Goal: Information Seeking & Learning: Learn about a topic

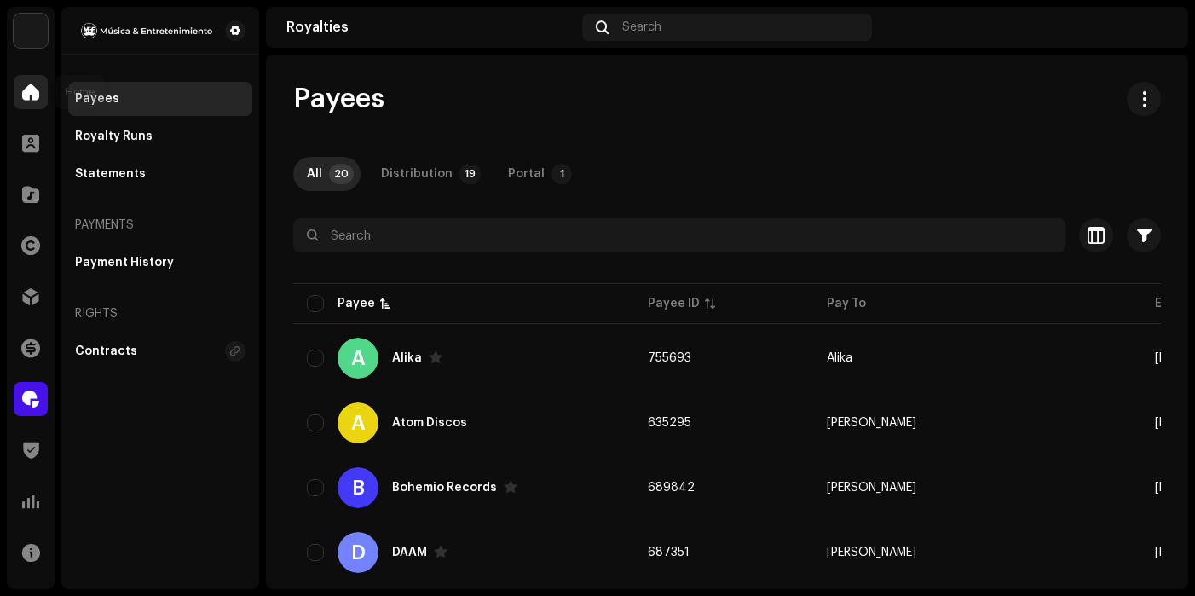
click at [19, 90] on div at bounding box center [31, 92] width 34 height 34
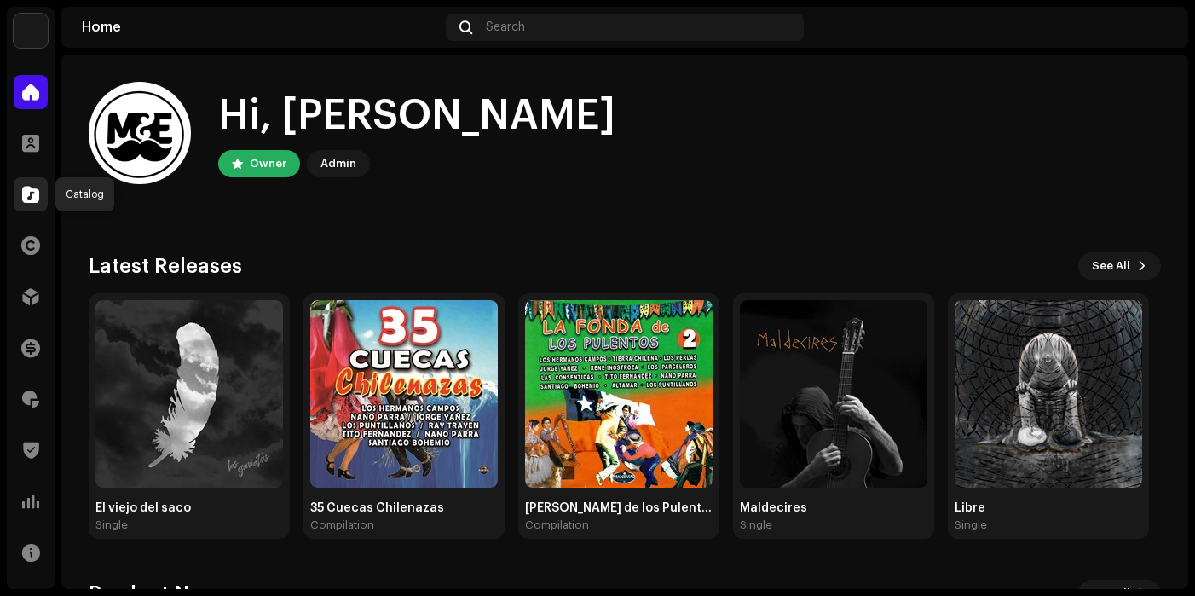
click at [31, 195] on span at bounding box center [30, 195] width 17 height 14
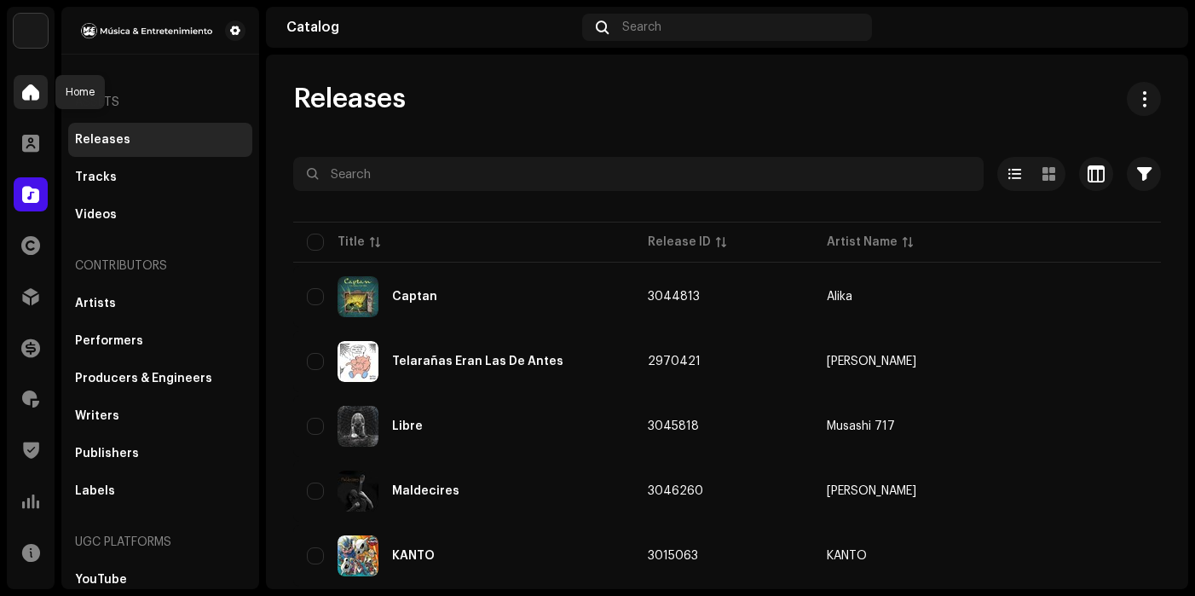
click at [35, 85] on span at bounding box center [30, 92] width 17 height 14
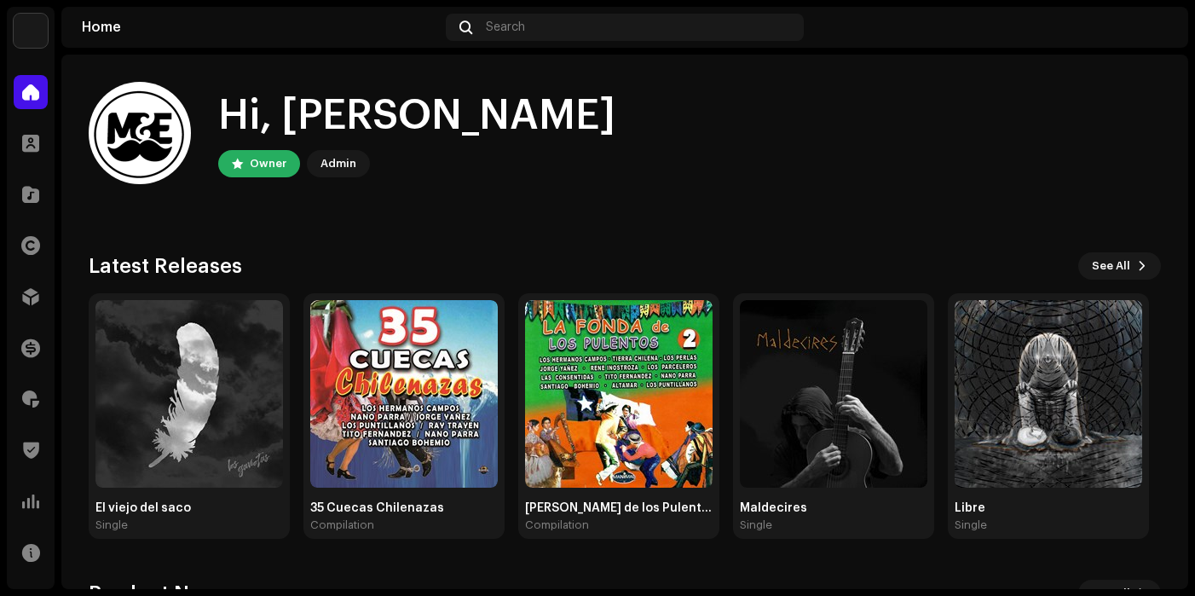
click at [1153, 35] on img at bounding box center [1154, 27] width 27 height 27
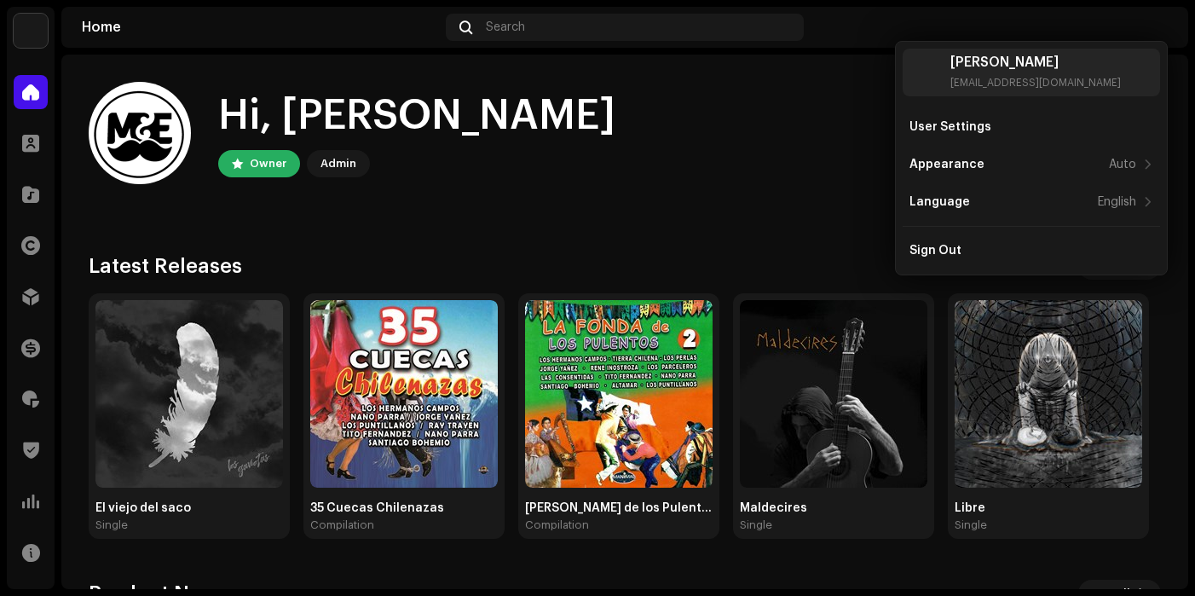
click at [786, 72] on div "Hi, [PERSON_NAME] Owner Admin Check out the latest Product Updates for Check Pr…" at bounding box center [625, 511] width 1072 height 912
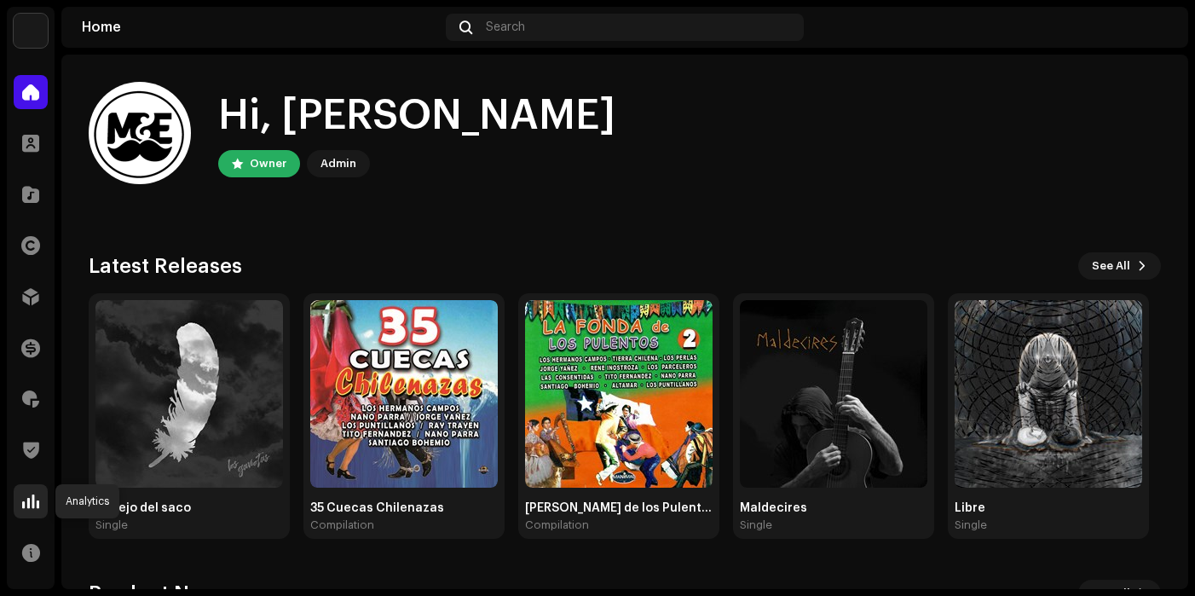
click at [29, 500] on span at bounding box center [30, 501] width 17 height 14
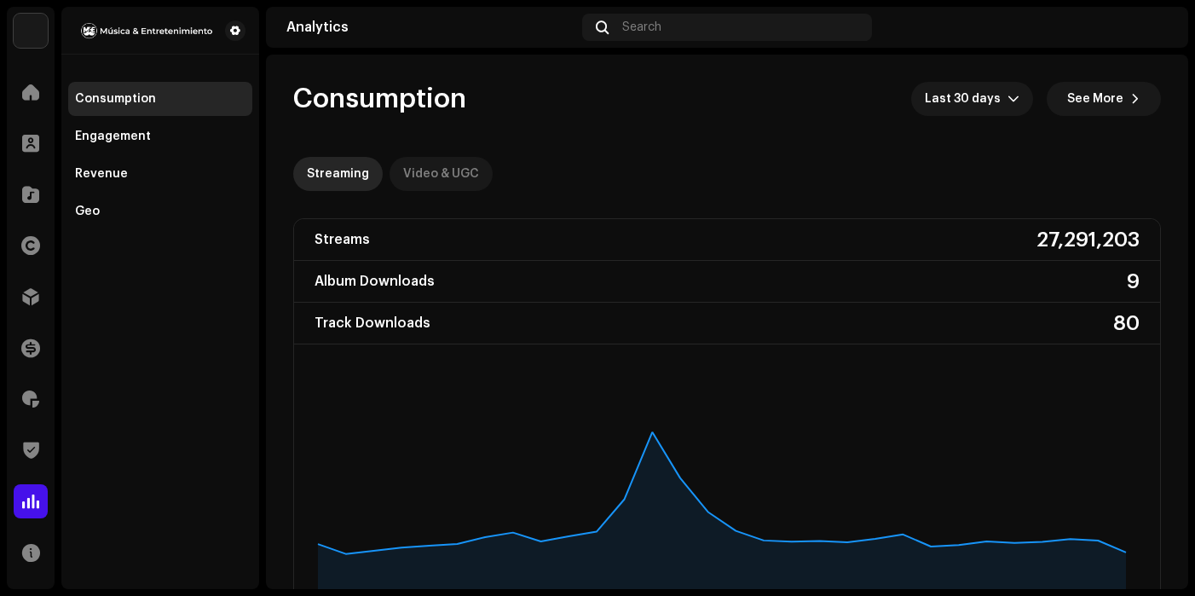
click at [437, 175] on div "Video & UGC" at bounding box center [441, 174] width 76 height 34
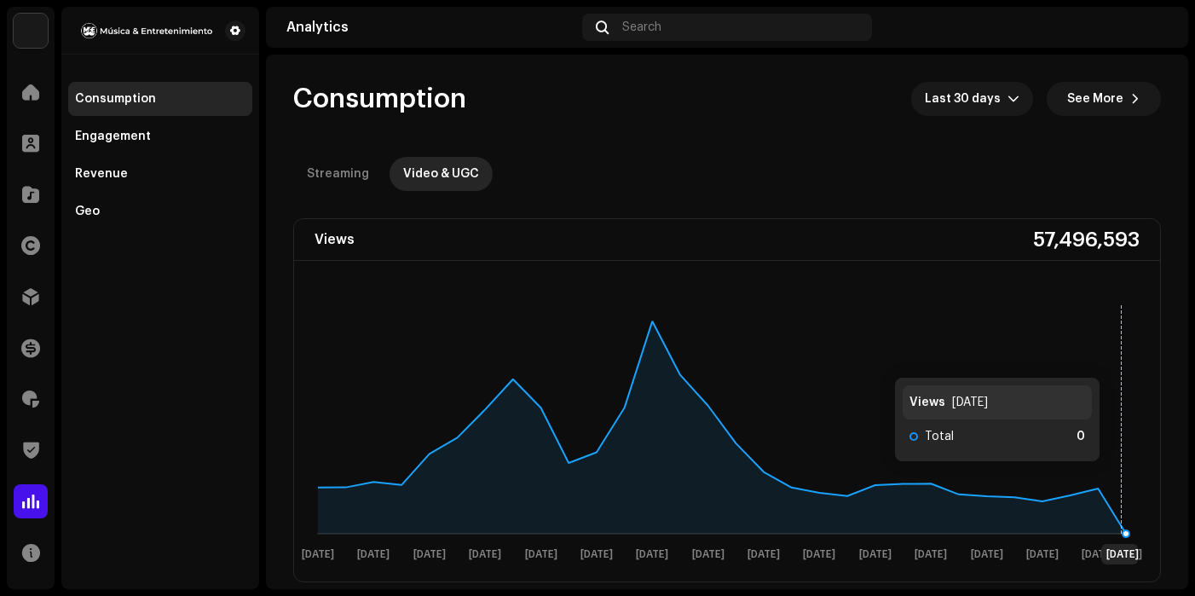
click at [1122, 479] on rect at bounding box center [722, 431] width 842 height 273
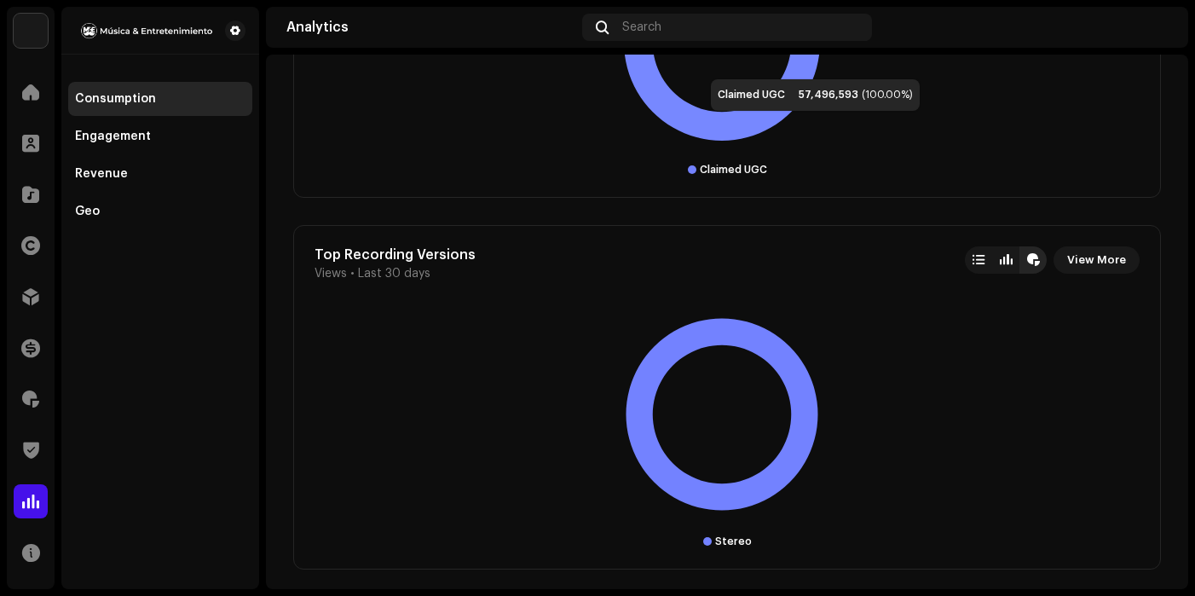
scroll to position [3359, 0]
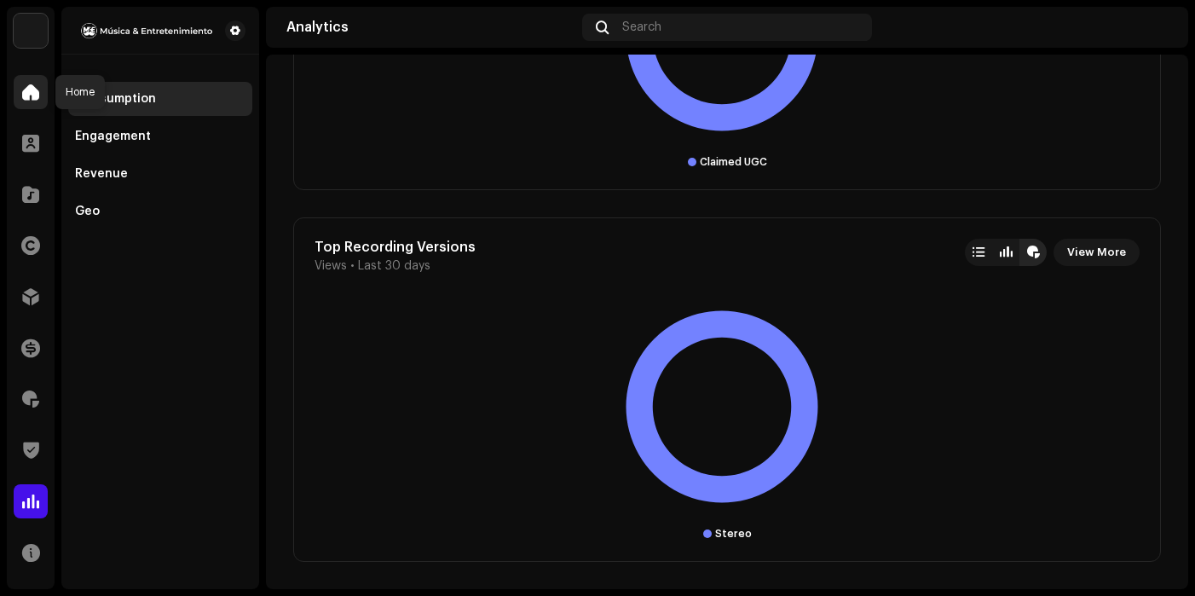
click at [36, 99] on span at bounding box center [30, 92] width 17 height 14
